Goal: Task Accomplishment & Management: Manage account settings

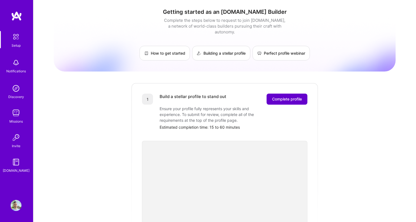
click at [292, 96] on span "Complete profile" at bounding box center [287, 99] width 30 height 6
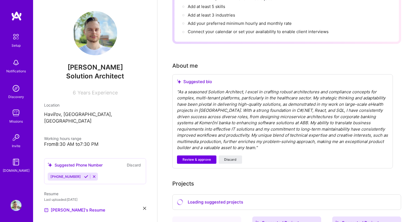
scroll to position [97, 0]
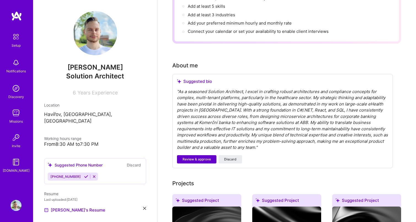
click at [191, 157] on span "Review & approve" at bounding box center [197, 159] width 28 height 5
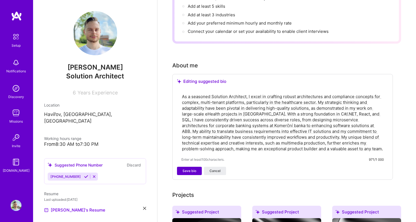
click at [189, 168] on span "Save bio" at bounding box center [190, 170] width 14 height 5
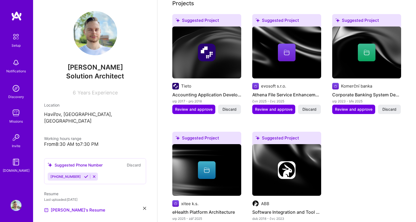
scroll to position [205, 0]
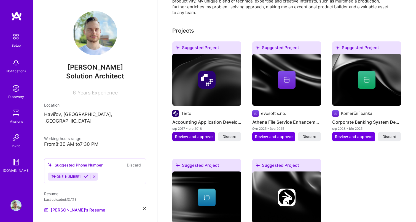
click at [205, 134] on span "Review and approve" at bounding box center [193, 137] width 37 height 6
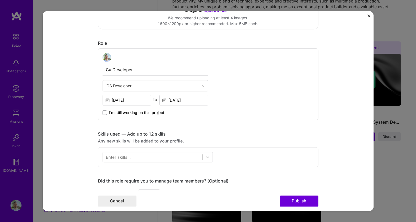
scroll to position [159, 0]
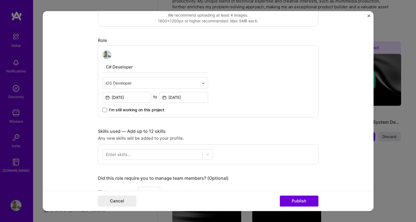
click at [203, 81] on div at bounding box center [205, 82] width 6 height 11
click at [231, 74] on div "C# Developer iOS Developer [DATE] to [DATE] I’m still working on this project" at bounding box center [208, 81] width 221 height 72
click at [294, 203] on button "Publish" at bounding box center [299, 200] width 39 height 11
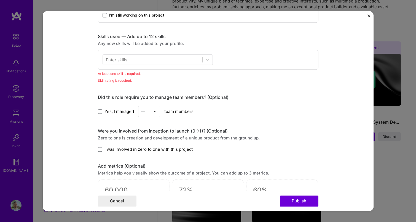
scroll to position [276, 0]
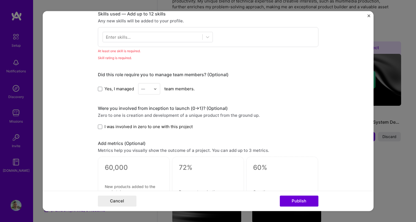
click at [378, 144] on div "Editing suggested project This project is suggested based on your LinkedIn, res…" at bounding box center [208, 111] width 416 height 222
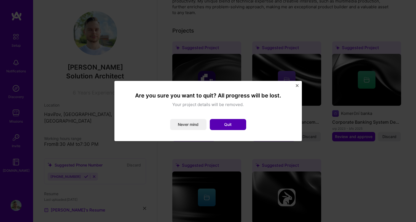
click at [223, 125] on button "Quit" at bounding box center [228, 124] width 36 height 11
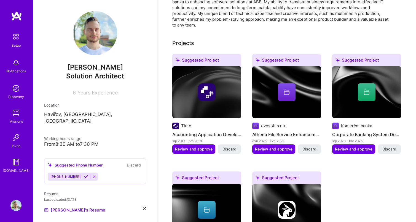
scroll to position [148, 0]
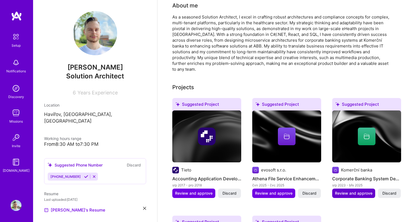
click at [350, 190] on span "Review and approve" at bounding box center [353, 193] width 37 height 6
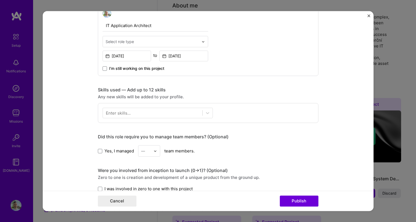
scroll to position [203, 0]
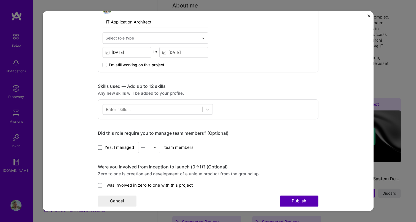
click at [298, 196] on button "Publish" at bounding box center [299, 200] width 39 height 11
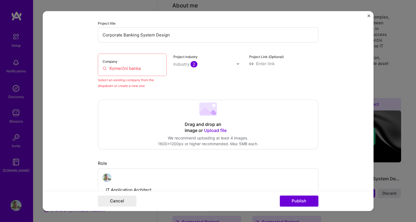
scroll to position [36, 0]
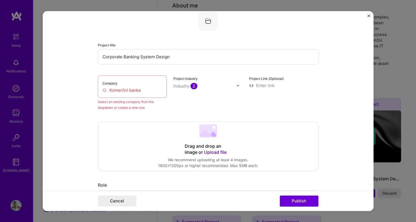
click at [154, 93] on div "Company Komerční banka" at bounding box center [132, 86] width 69 height 22
click at [160, 91] on input "Komerční banka" at bounding box center [133, 90] width 60 height 6
